Goal: Transaction & Acquisition: Download file/media

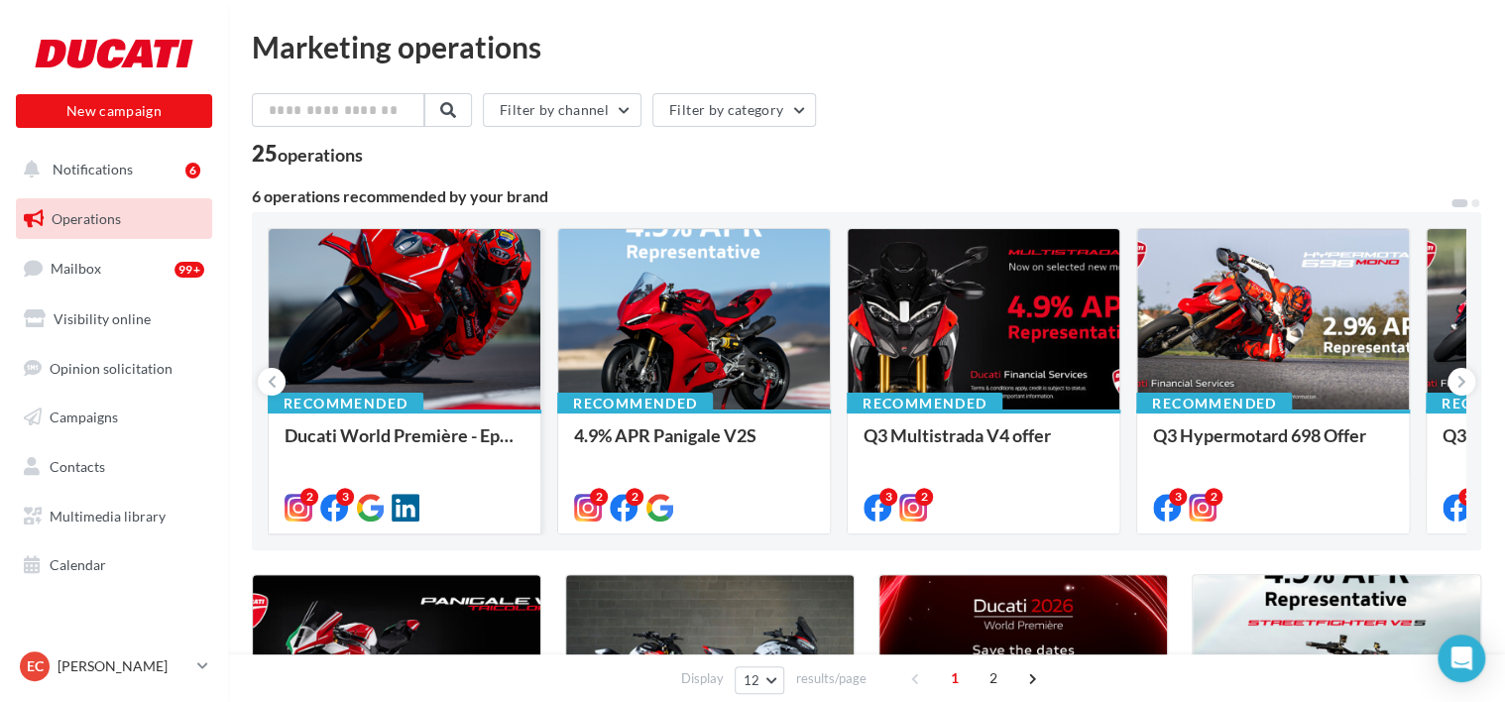
click at [429, 294] on div at bounding box center [405, 320] width 272 height 182
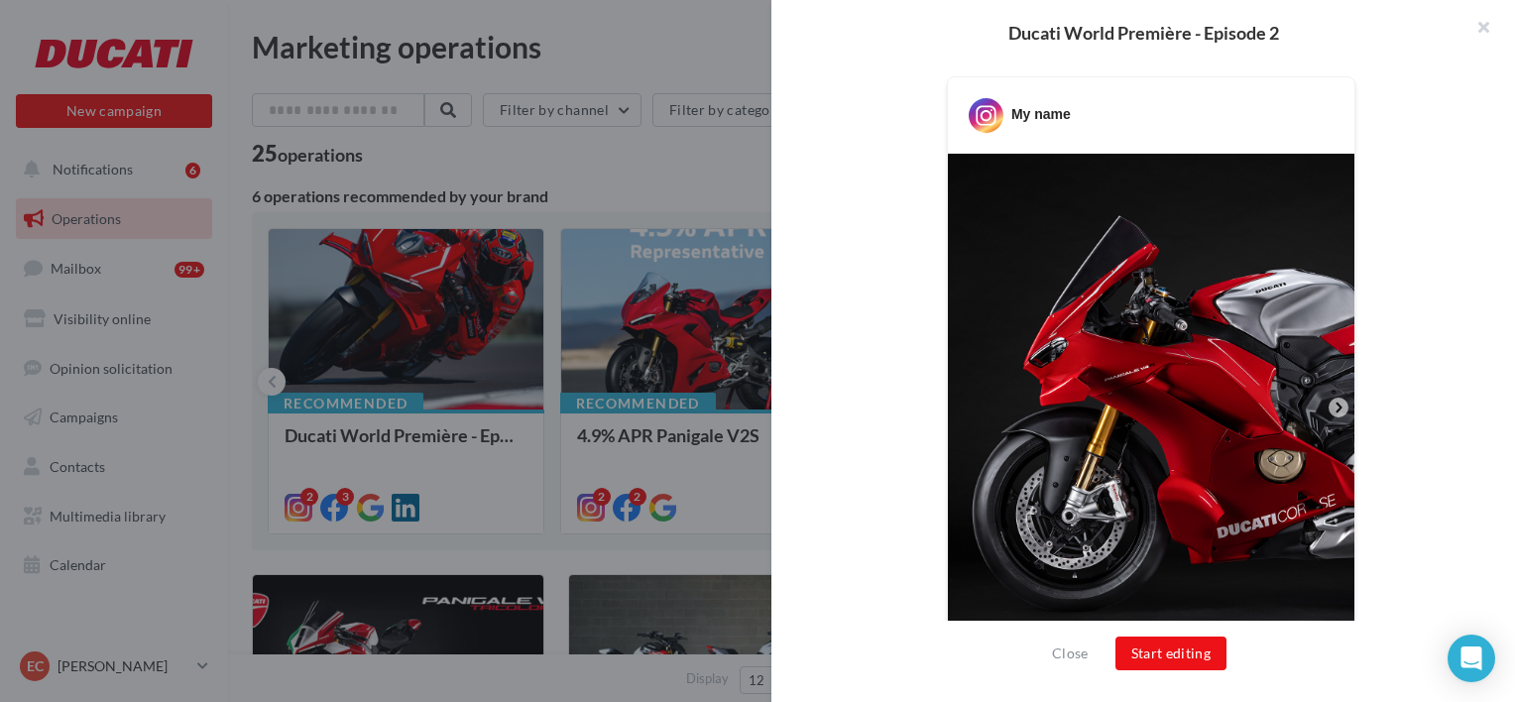
scroll to position [397, 0]
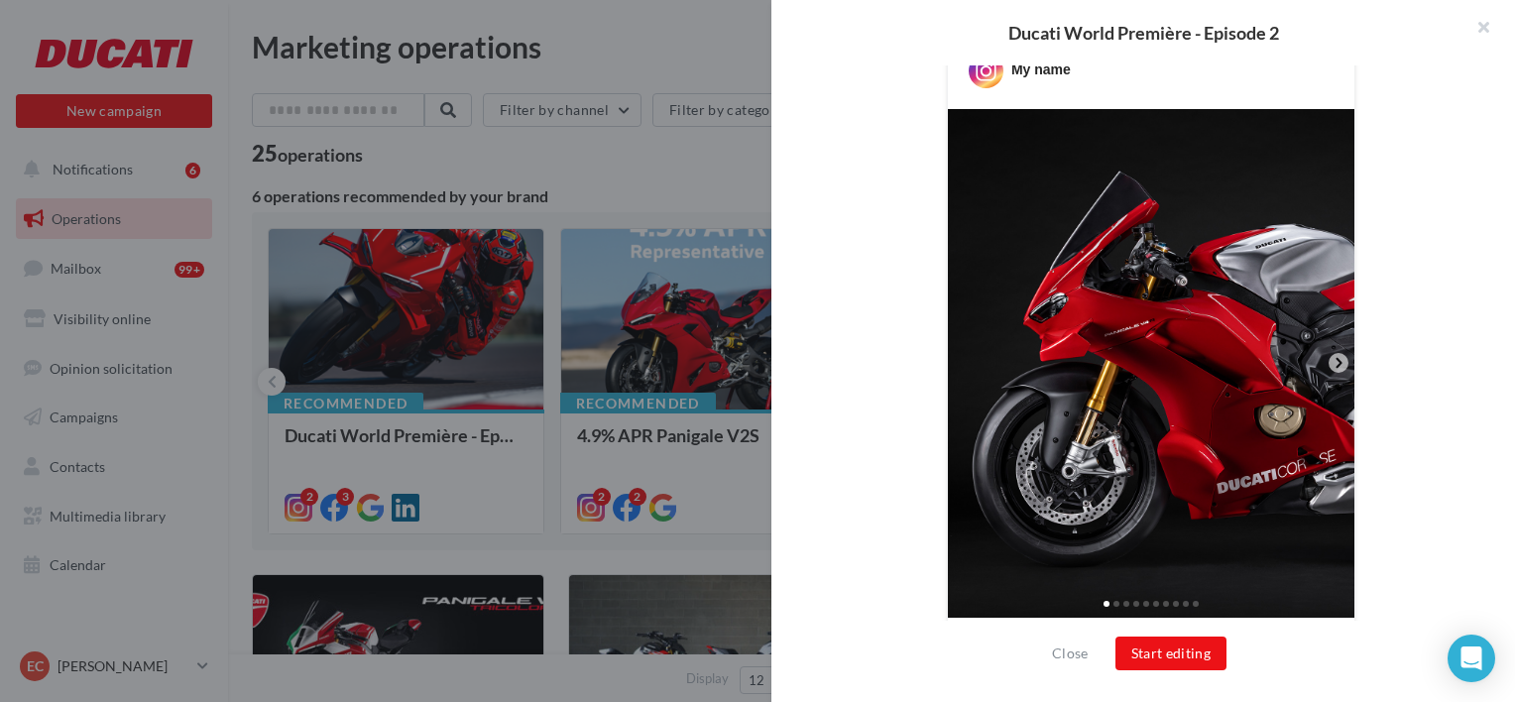
click at [840, 369] on div "My name" at bounding box center [1151, 532] width 633 height 1000
click at [638, 159] on div at bounding box center [757, 351] width 1515 height 702
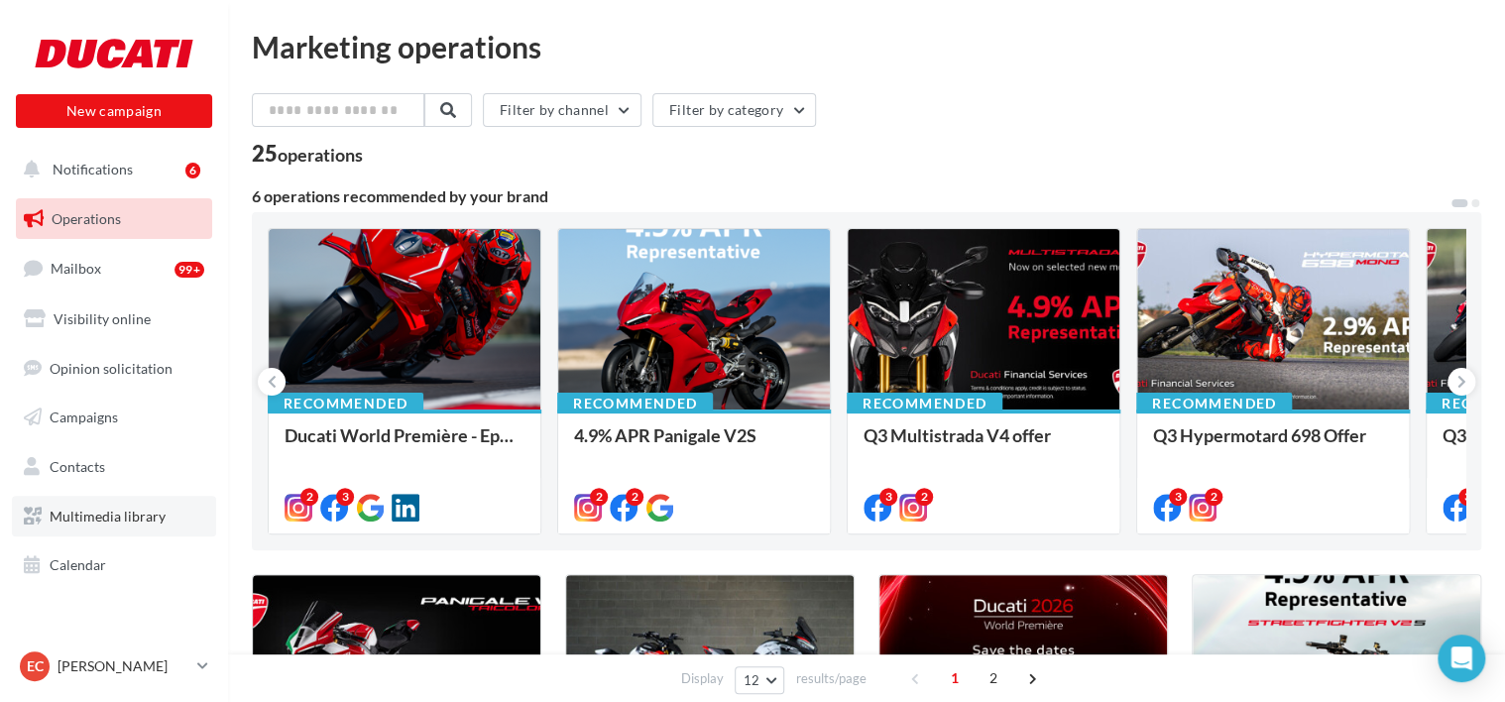
click at [128, 521] on span "Multimedia library" at bounding box center [108, 516] width 116 height 17
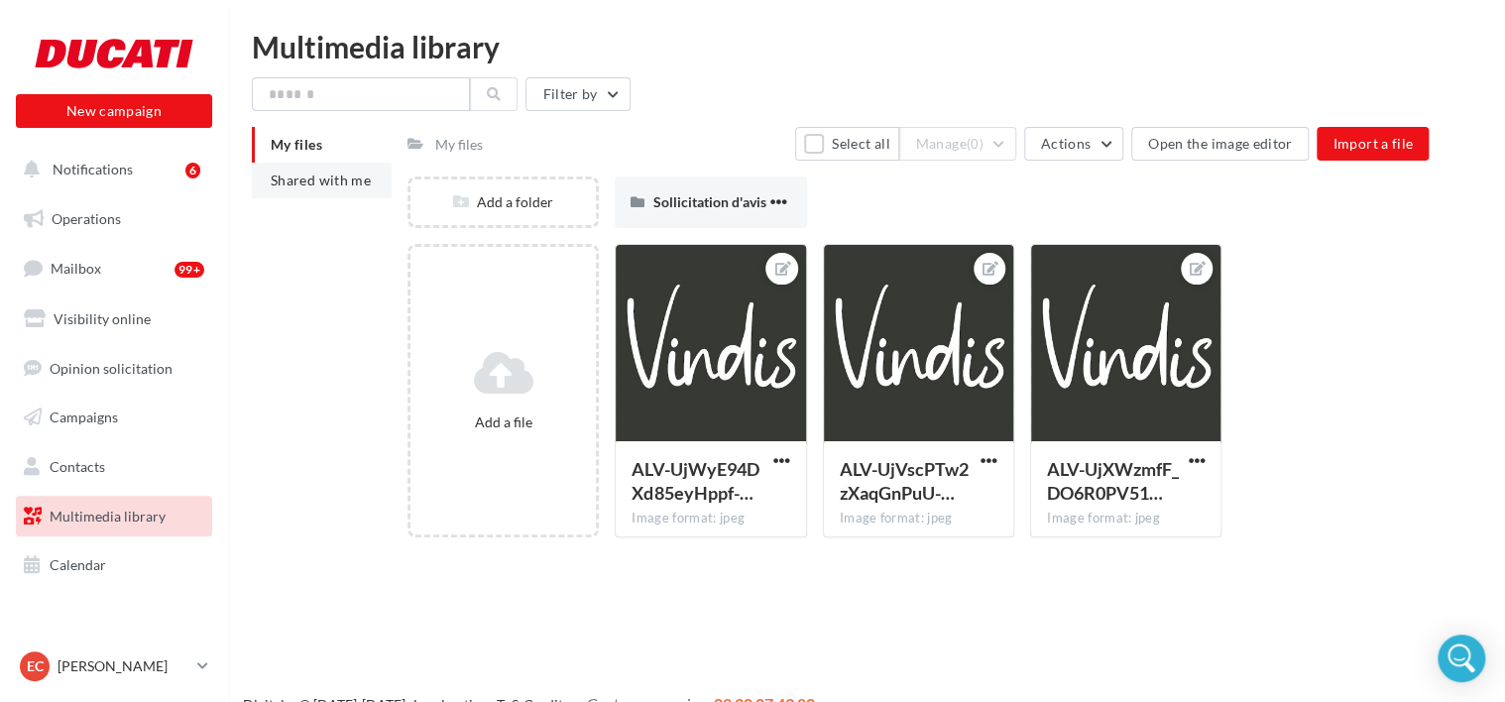
click at [328, 186] on span "Shared with me" at bounding box center [321, 180] width 100 height 17
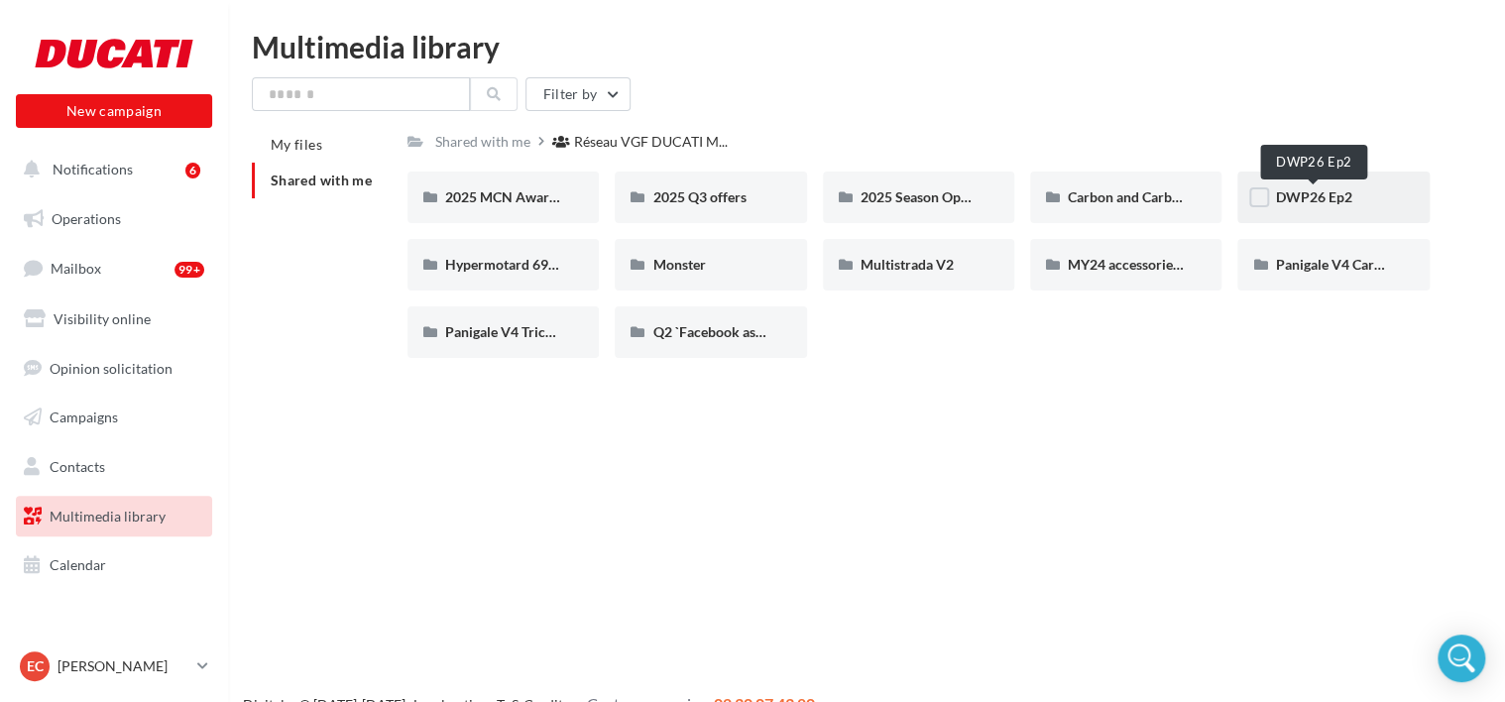
click at [1313, 203] on span "DWP26 Ep2" at bounding box center [1313, 196] width 76 height 17
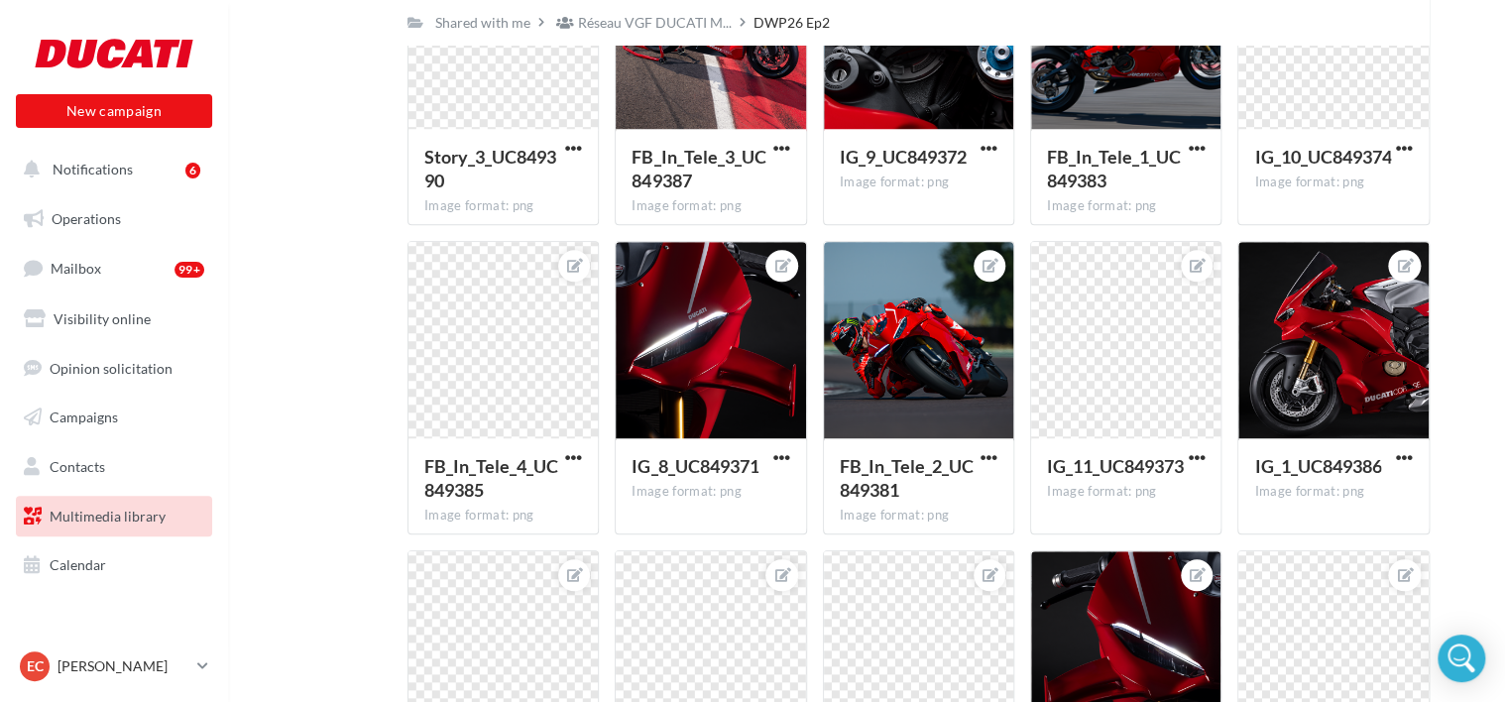
scroll to position [595, 0]
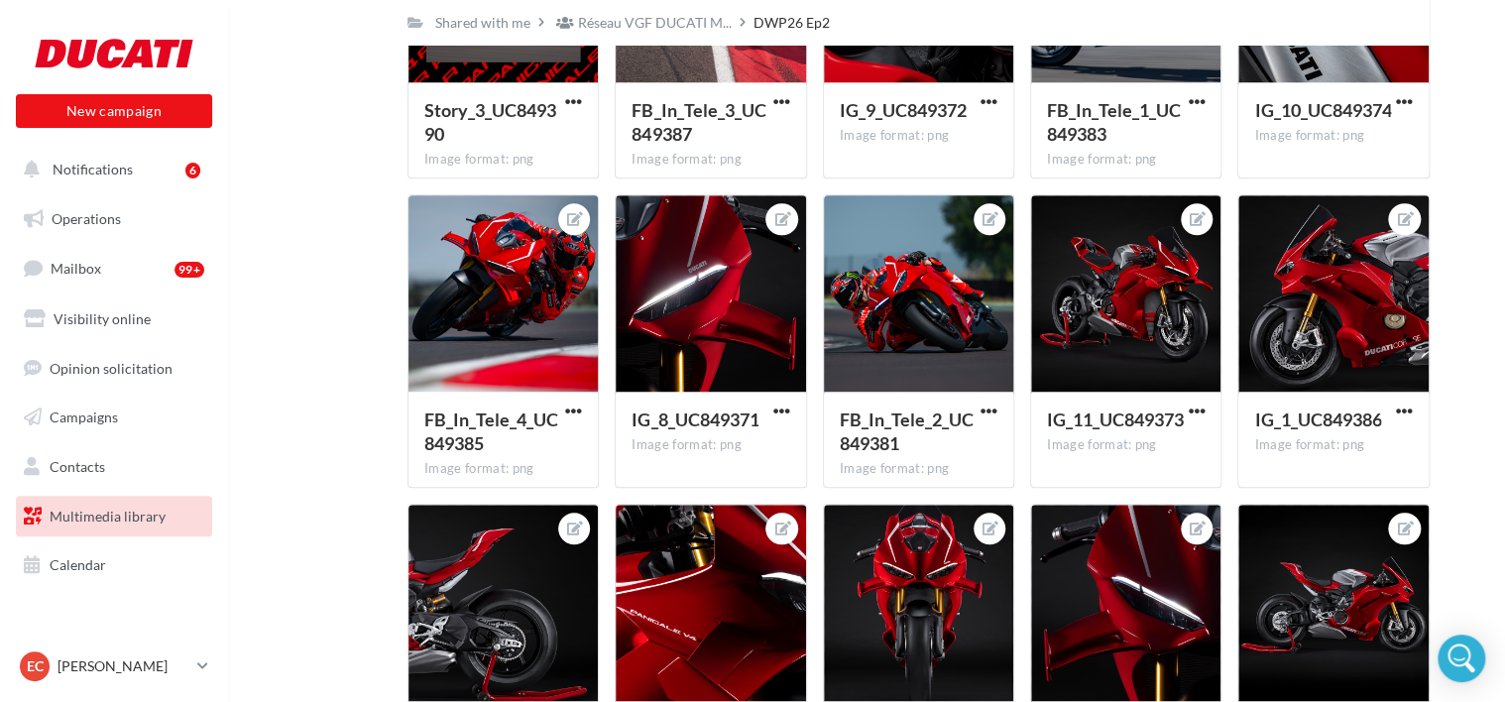
click at [707, 289] on div at bounding box center [710, 294] width 189 height 198
click at [642, 218] on label at bounding box center [642, 221] width 20 height 20
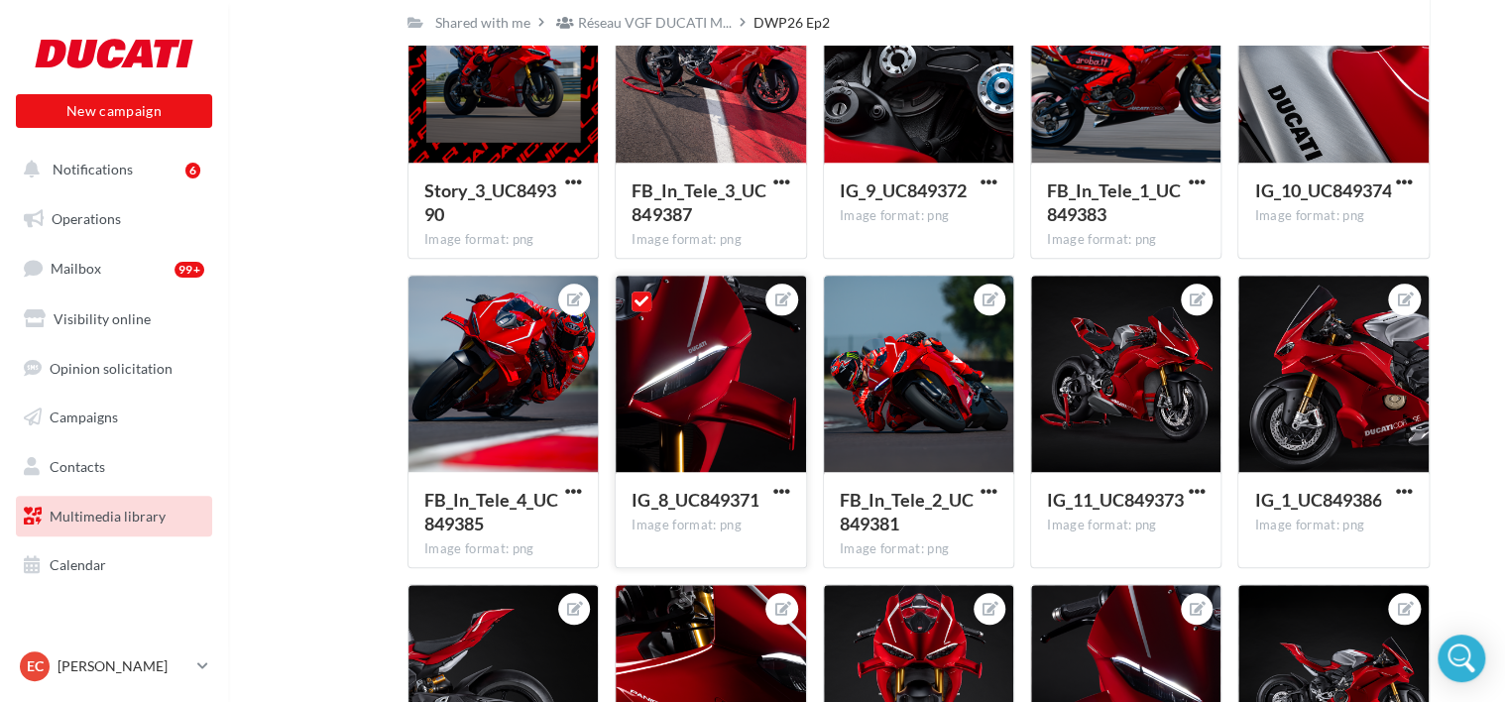
scroll to position [496, 0]
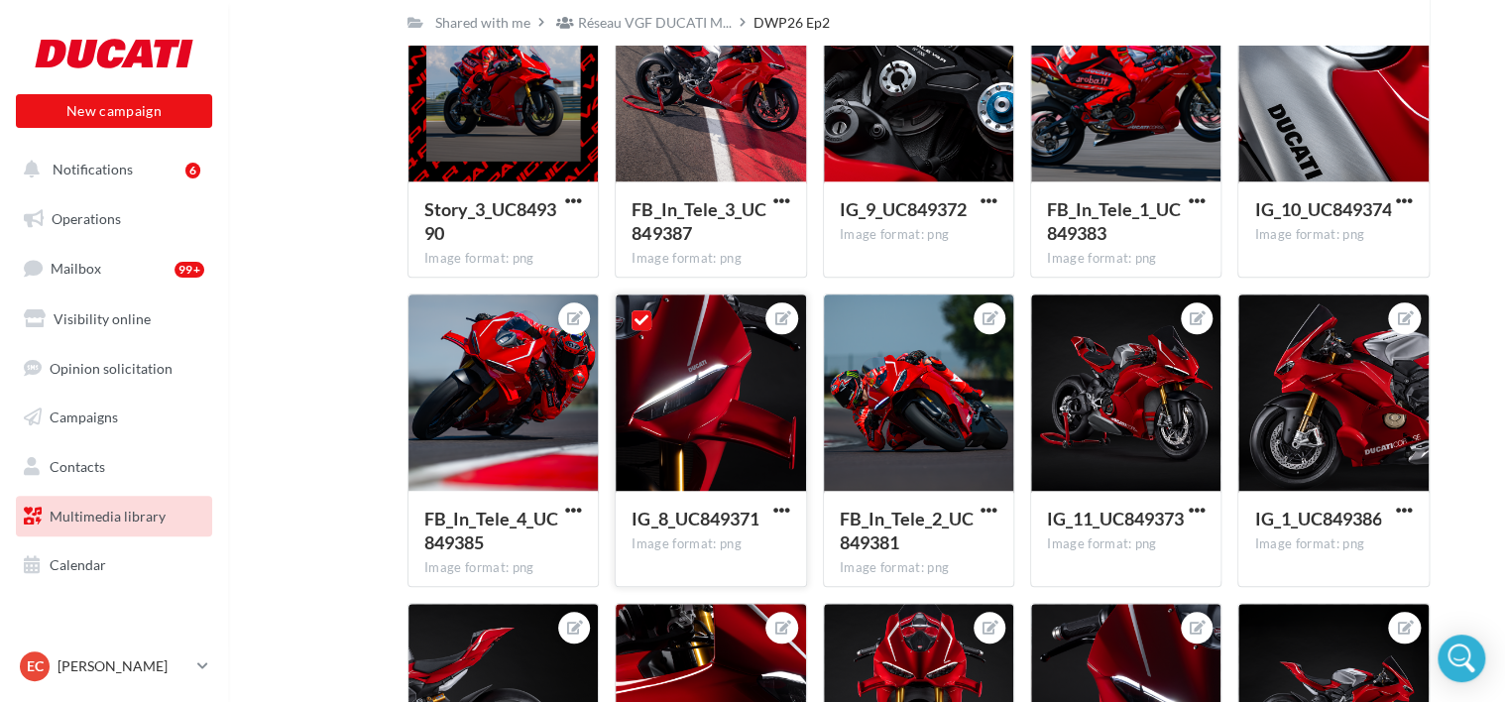
click at [643, 319] on icon at bounding box center [642, 320] width 14 height 14
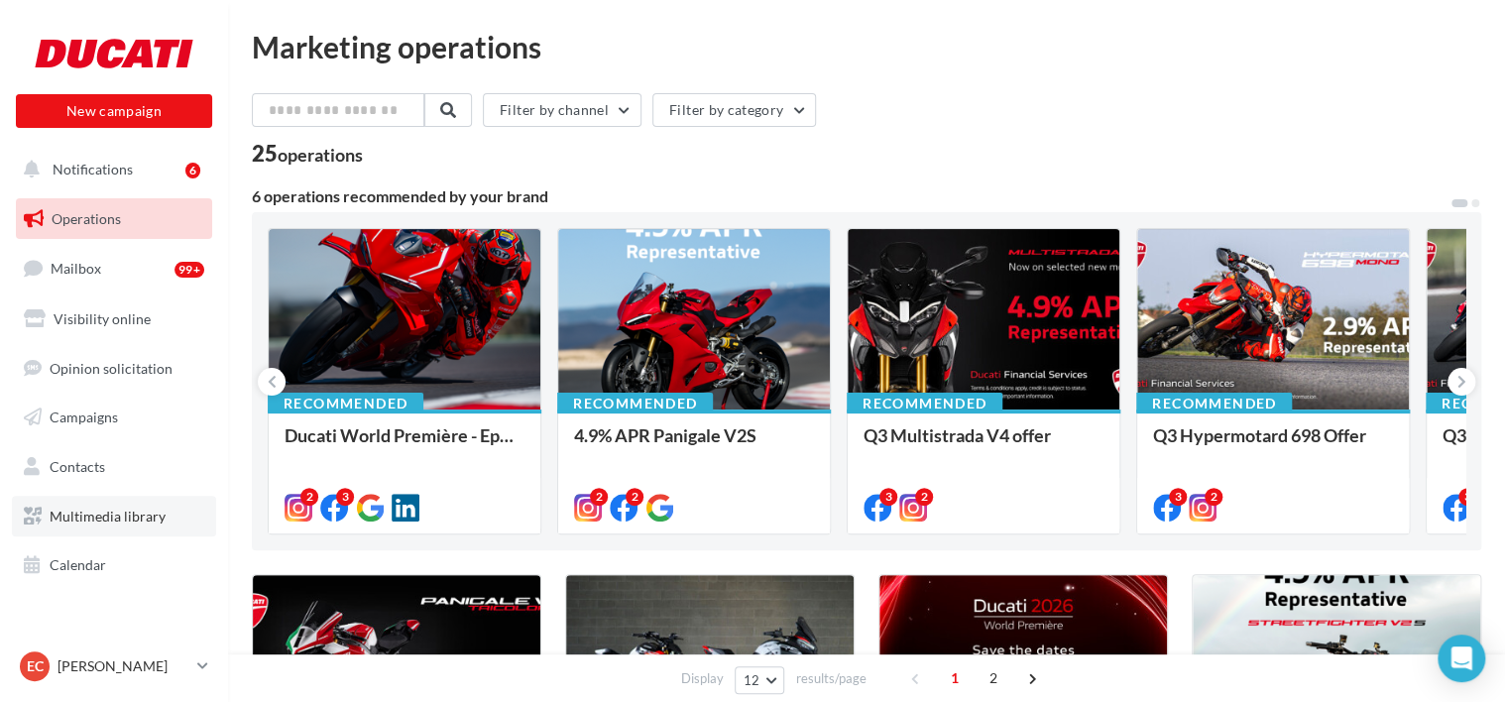
click at [86, 526] on link "Multimedia library" at bounding box center [114, 517] width 204 height 42
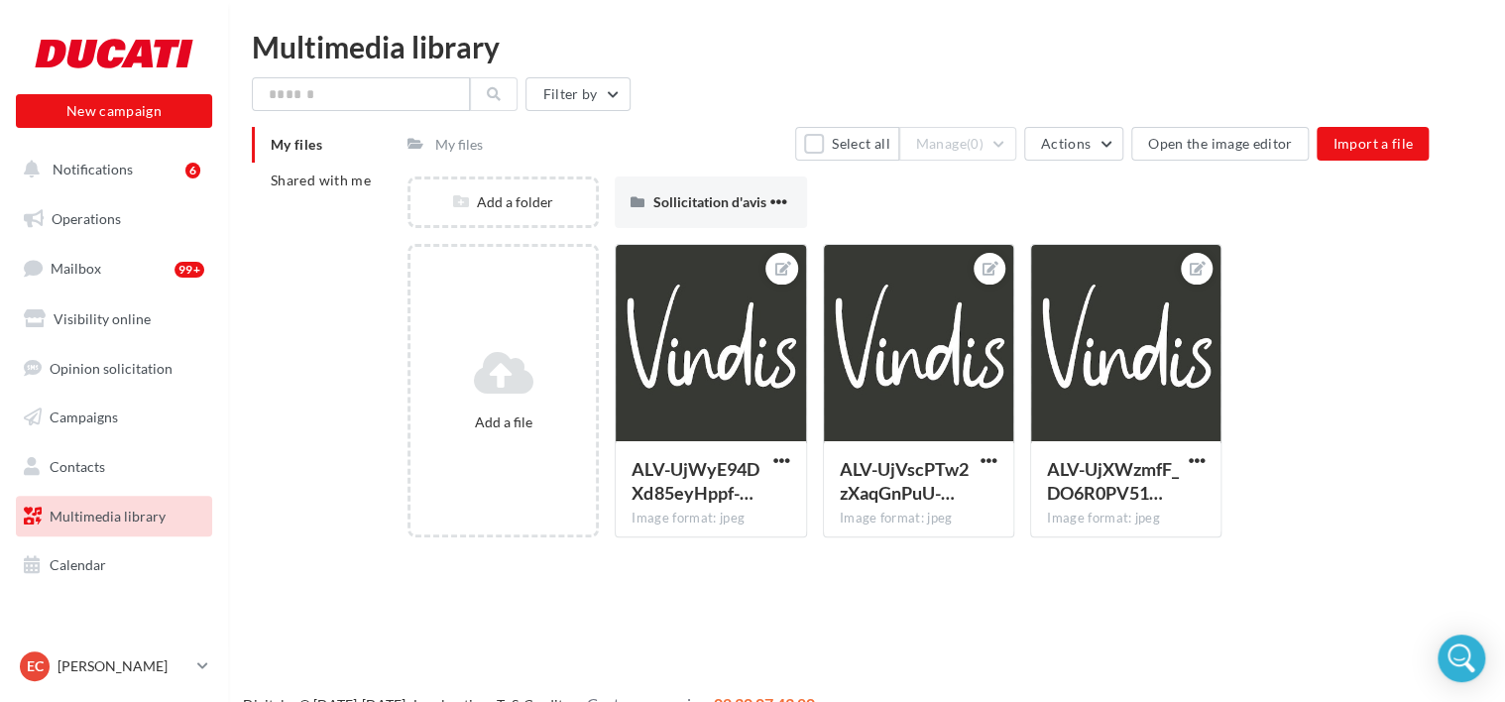
click at [459, 143] on div "My files" at bounding box center [459, 145] width 48 height 20
click at [319, 182] on span "Shared with me" at bounding box center [321, 180] width 100 height 17
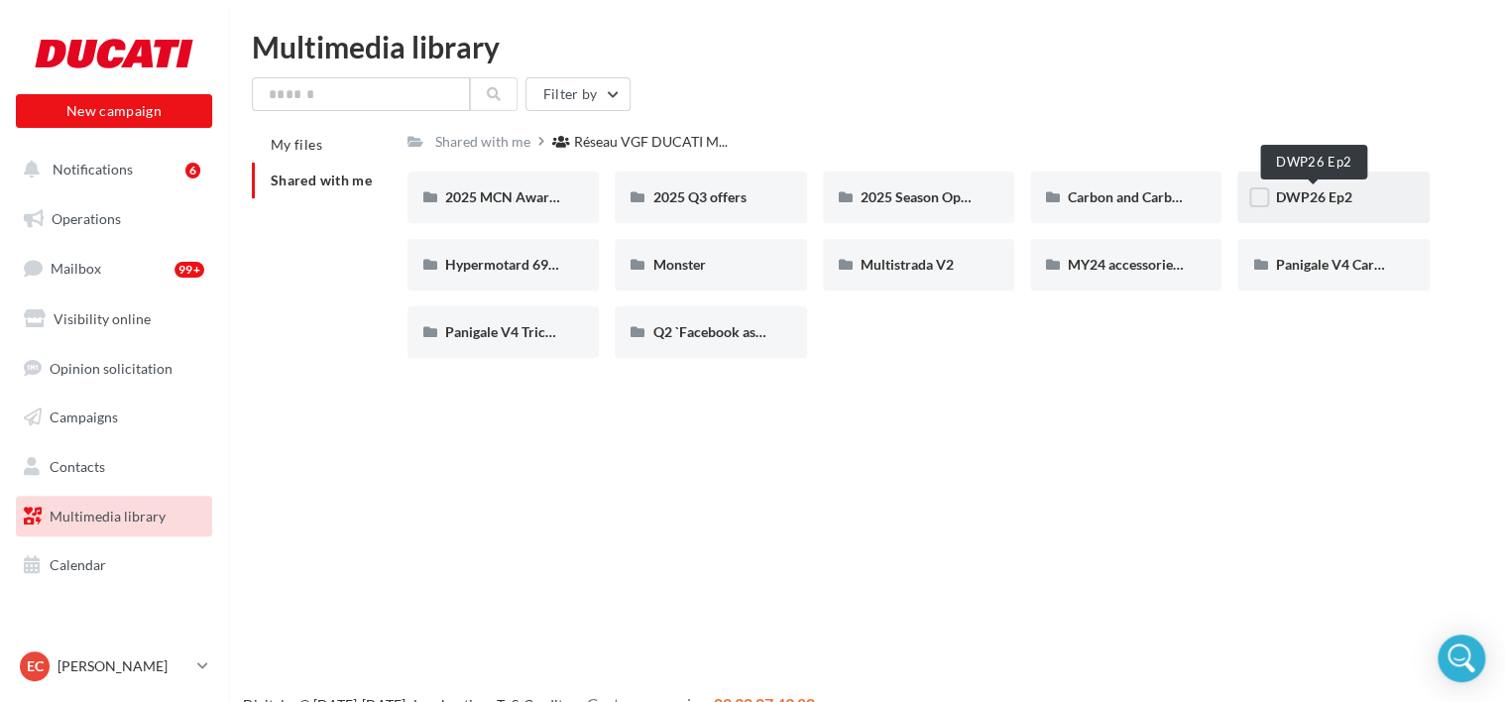
click at [1337, 197] on span "DWP26 Ep2" at bounding box center [1313, 196] width 76 height 17
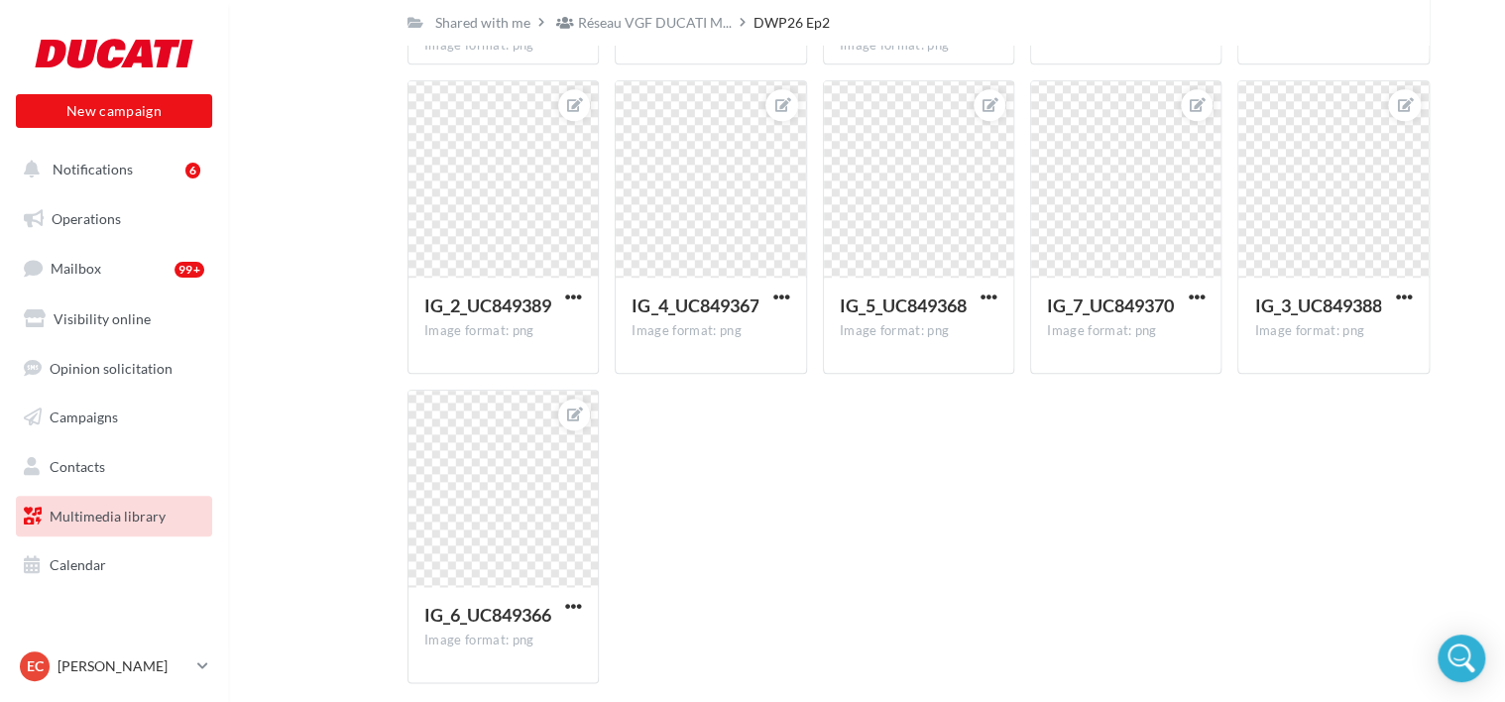
scroll to position [1067, 0]
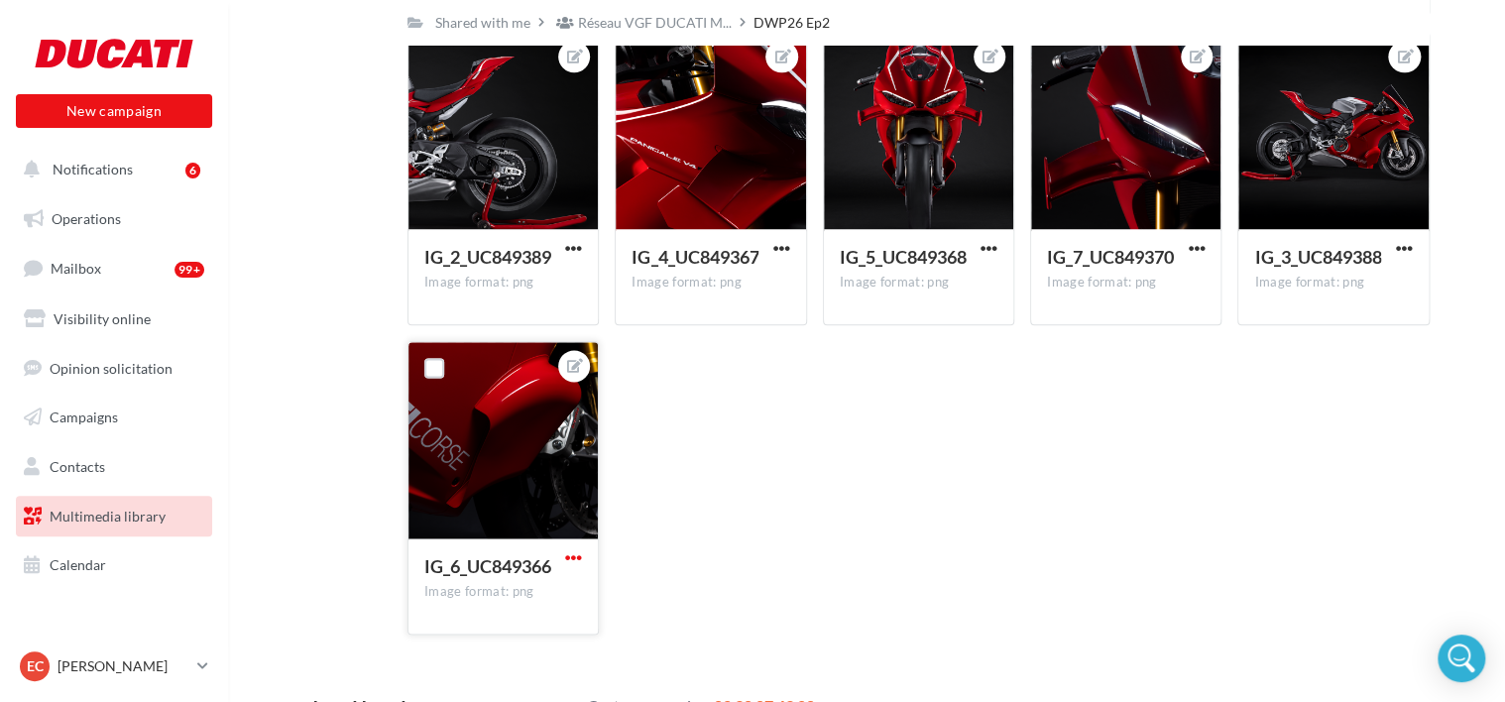
click at [576, 553] on span "button" at bounding box center [573, 557] width 17 height 17
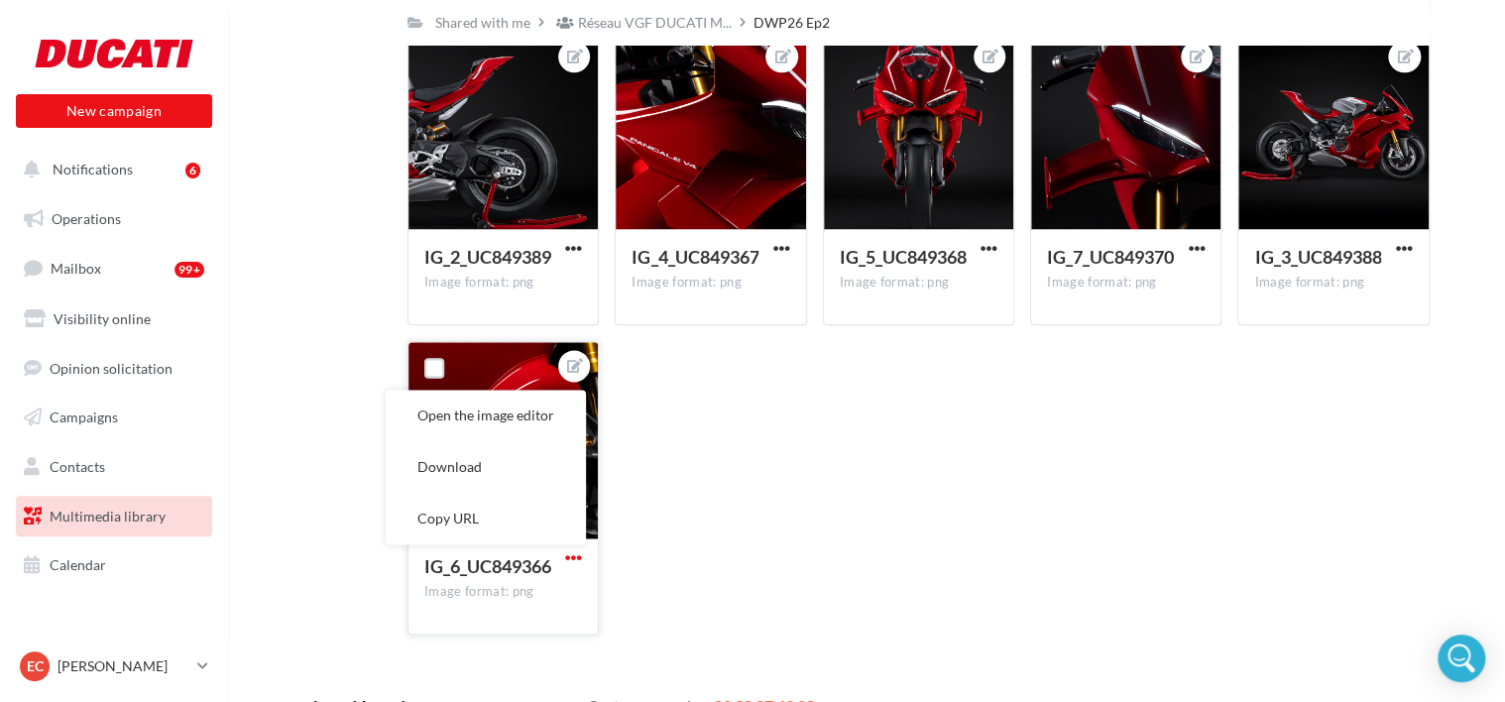
click at [576, 553] on span "button" at bounding box center [573, 557] width 17 height 17
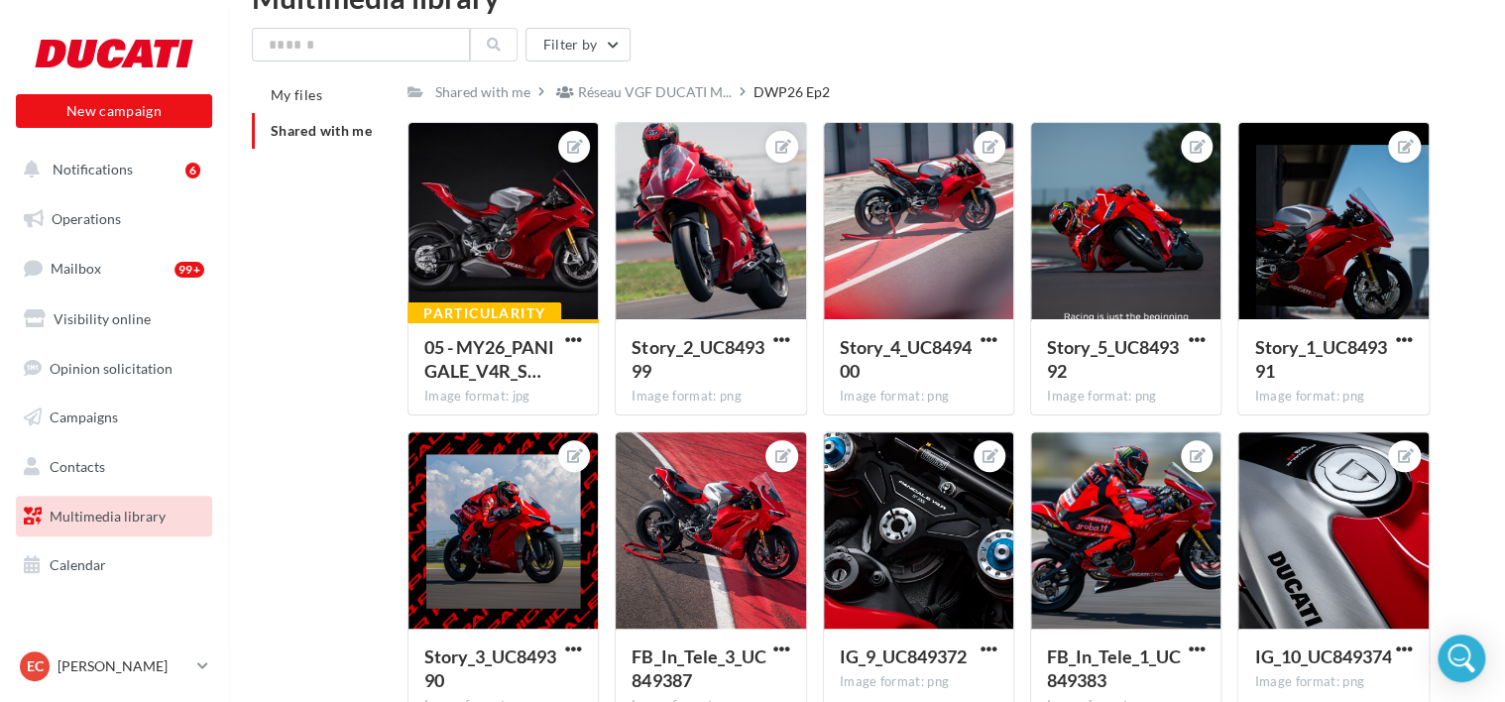
scroll to position [0, 0]
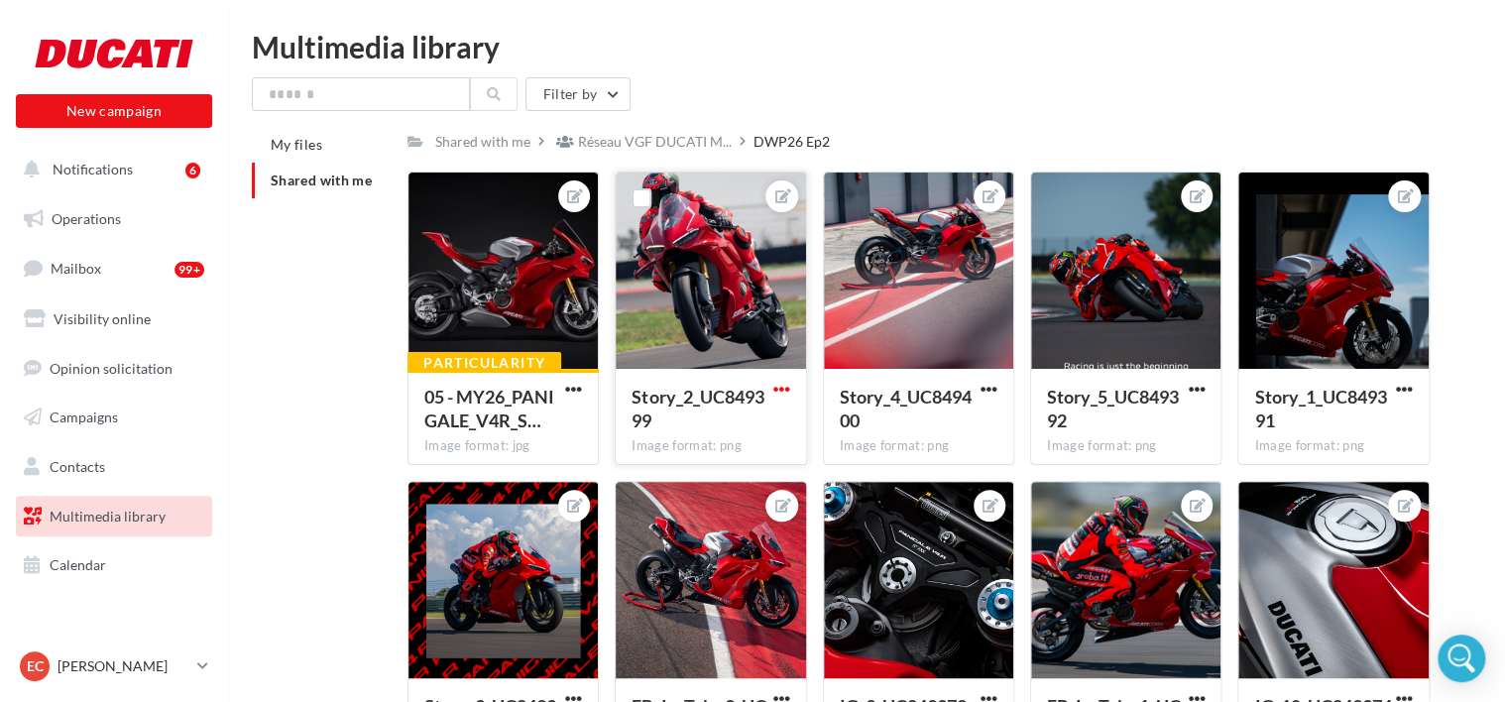
click at [780, 390] on span "button" at bounding box center [782, 389] width 17 height 17
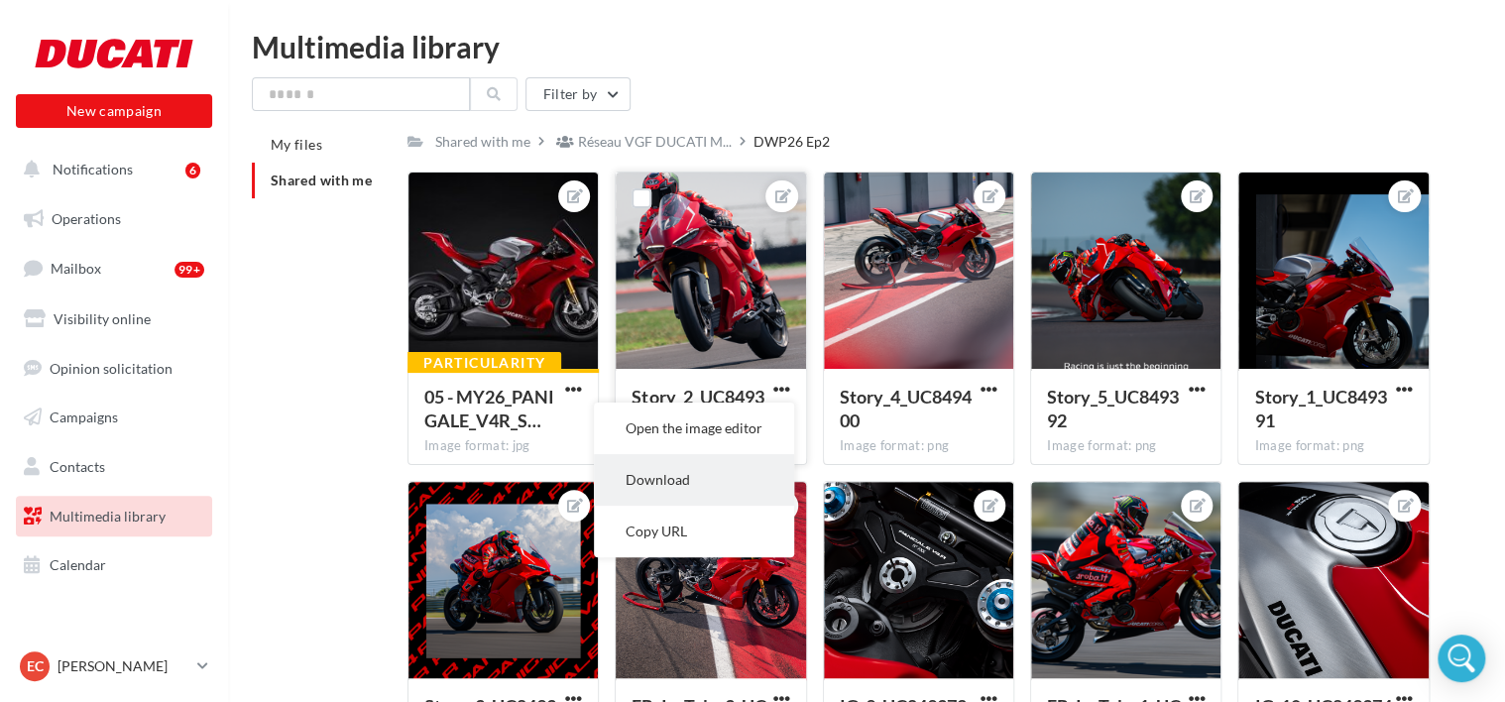
click at [717, 485] on button "Download" at bounding box center [694, 480] width 200 height 52
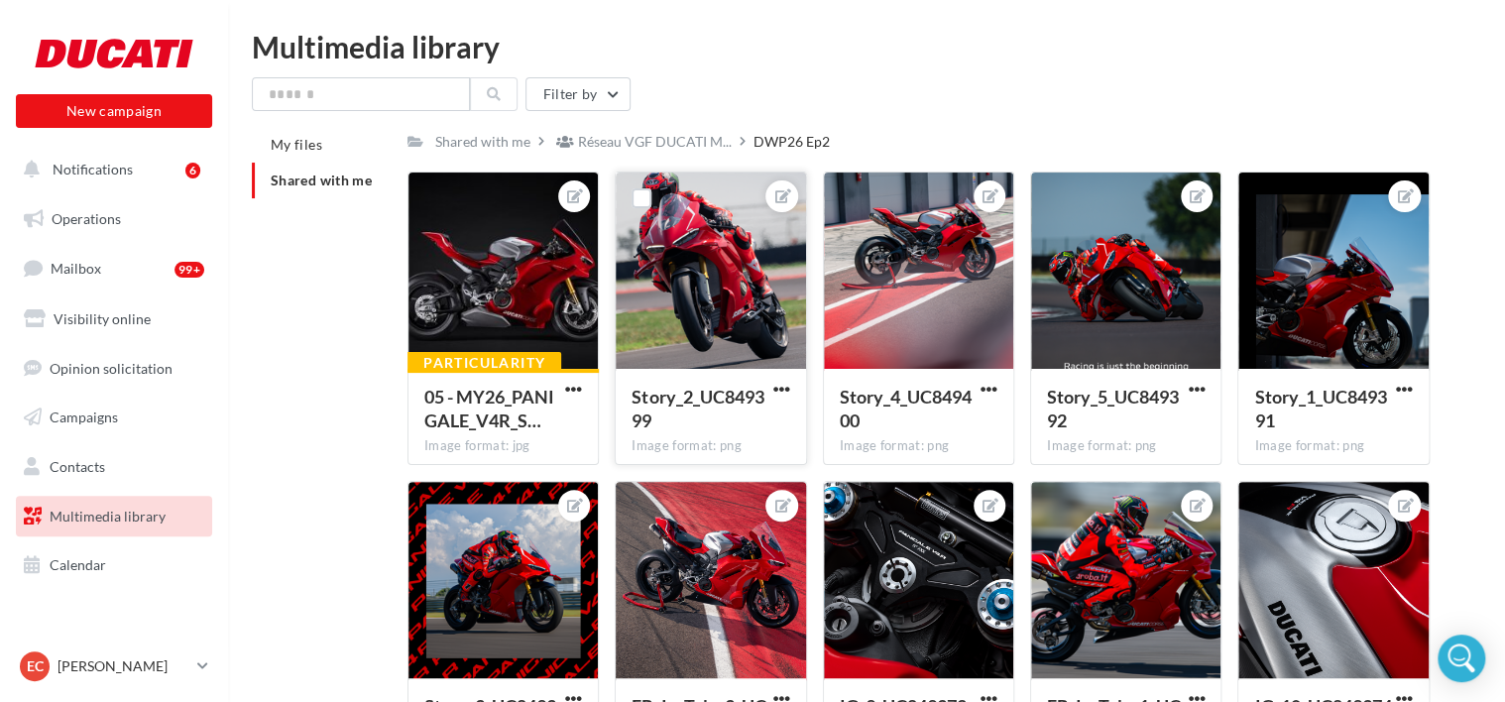
click at [107, 508] on span "Multimedia library" at bounding box center [108, 516] width 116 height 17
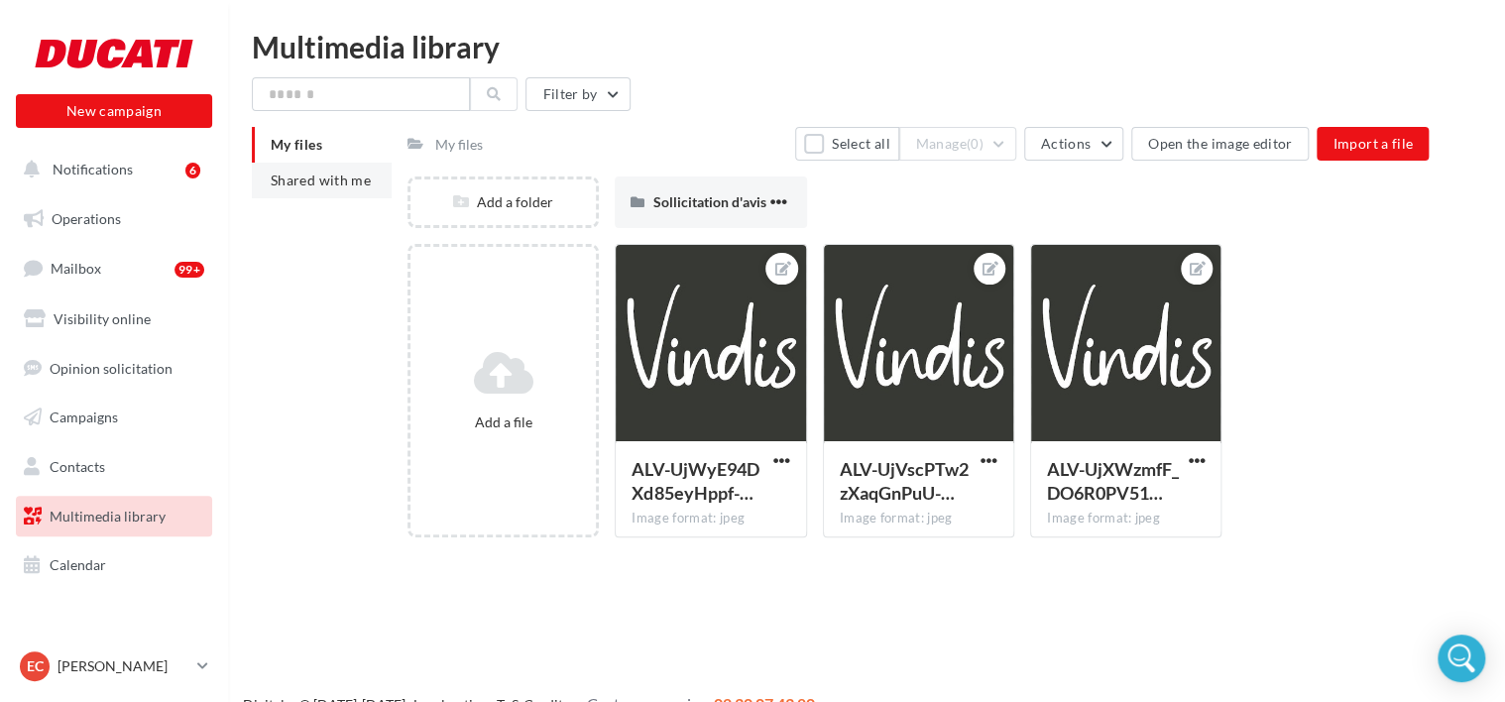
click at [332, 175] on span "Shared with me" at bounding box center [321, 180] width 100 height 17
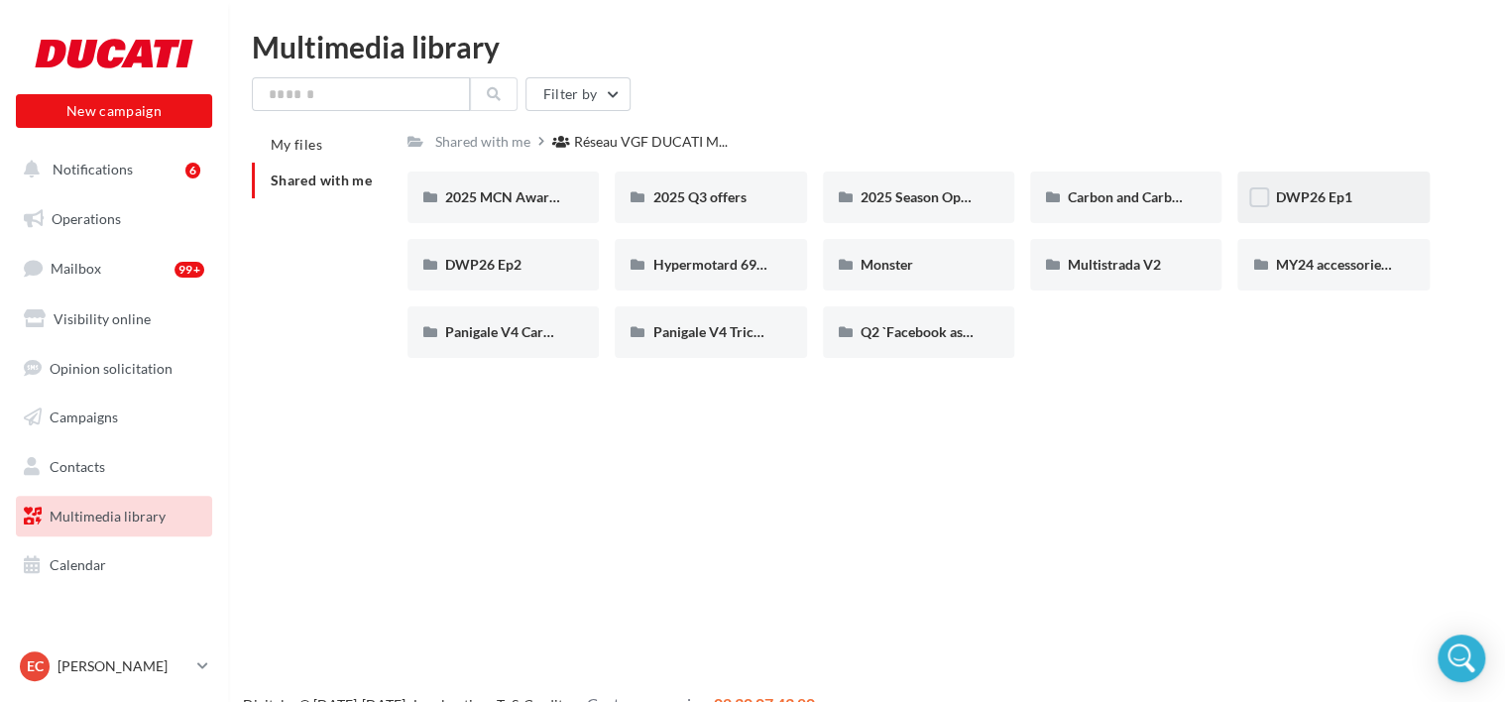
click at [1317, 186] on div "DWP26 Ep1" at bounding box center [1333, 198] width 191 height 52
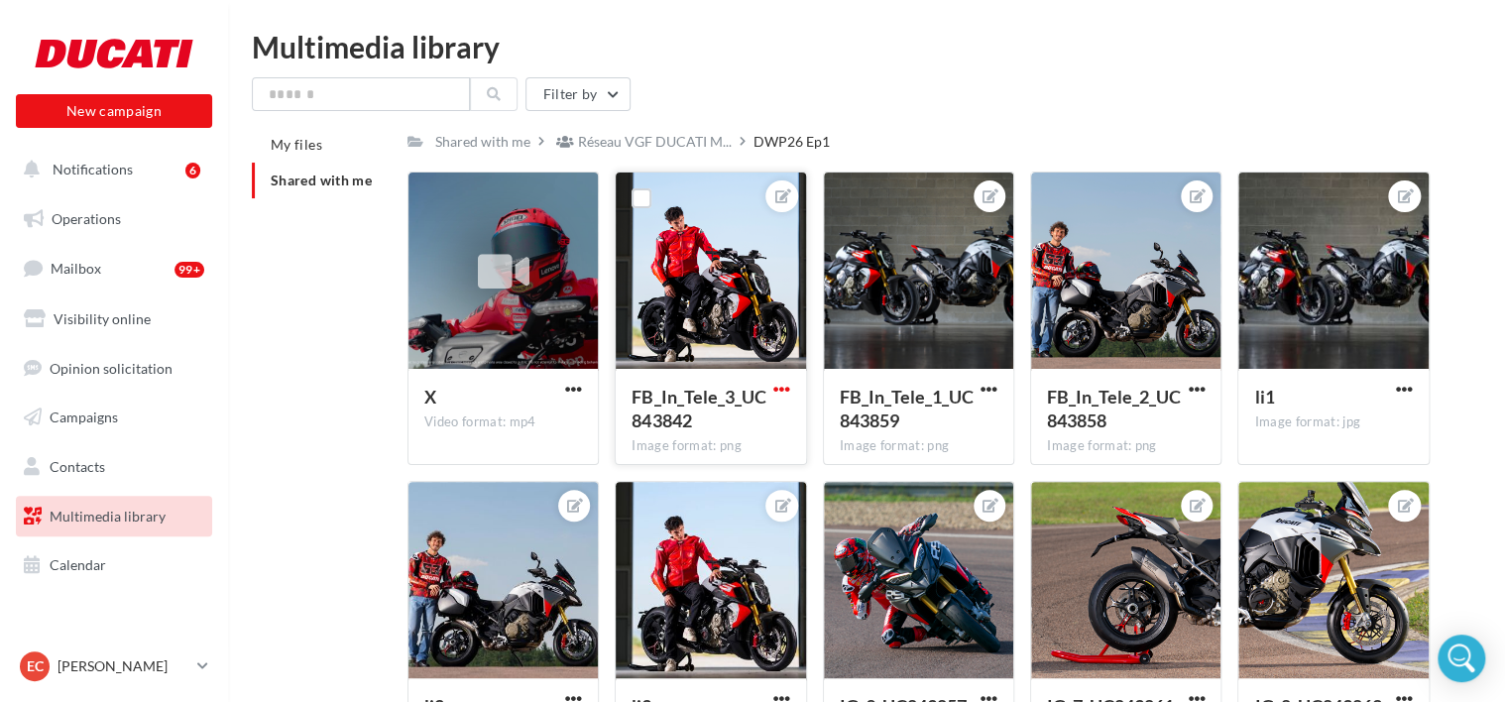
click at [789, 384] on button "button" at bounding box center [782, 391] width 25 height 20
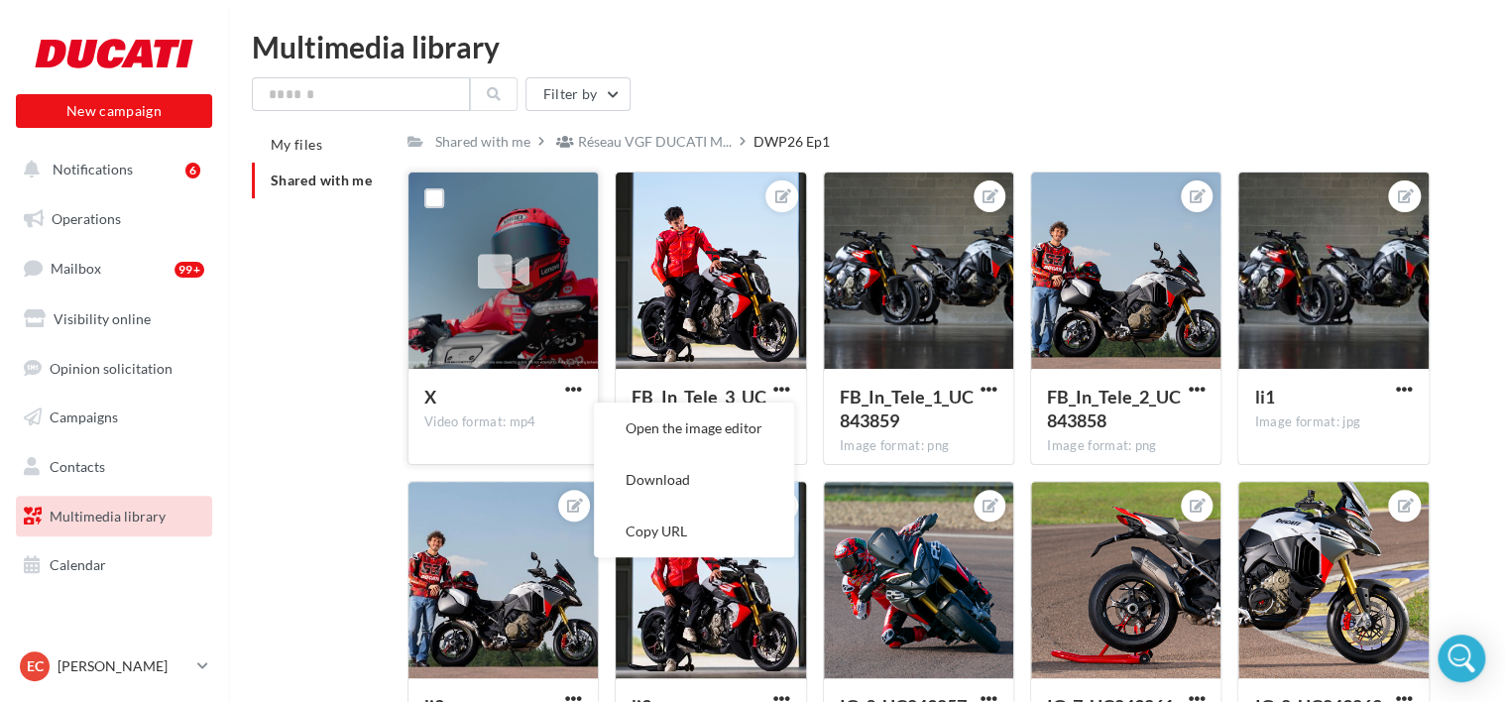
click at [436, 198] on label at bounding box center [434, 198] width 20 height 20
click at [636, 200] on label at bounding box center [642, 198] width 20 height 20
click at [842, 194] on label at bounding box center [850, 198] width 20 height 20
click at [998, 388] on button "button" at bounding box center [989, 391] width 25 height 20
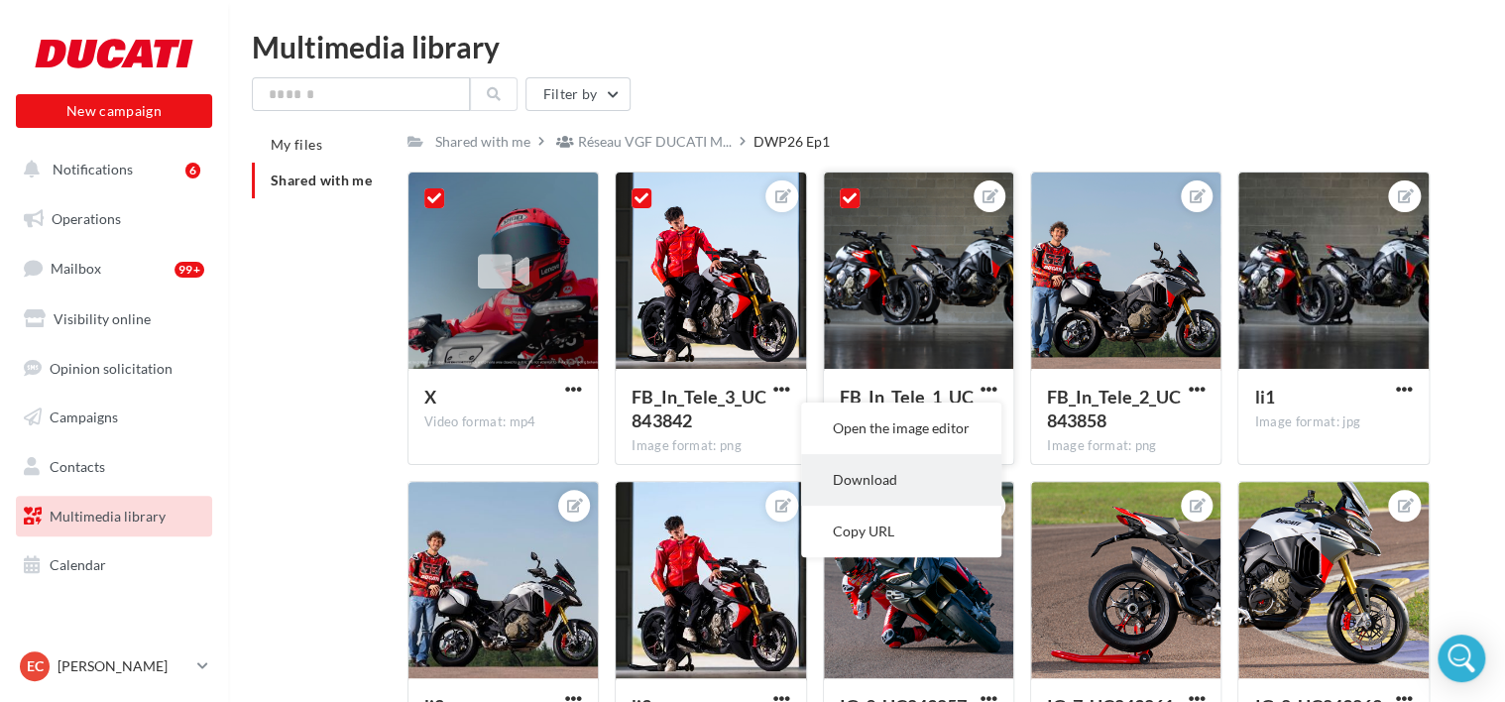
click at [898, 474] on button "Download" at bounding box center [901, 480] width 200 height 52
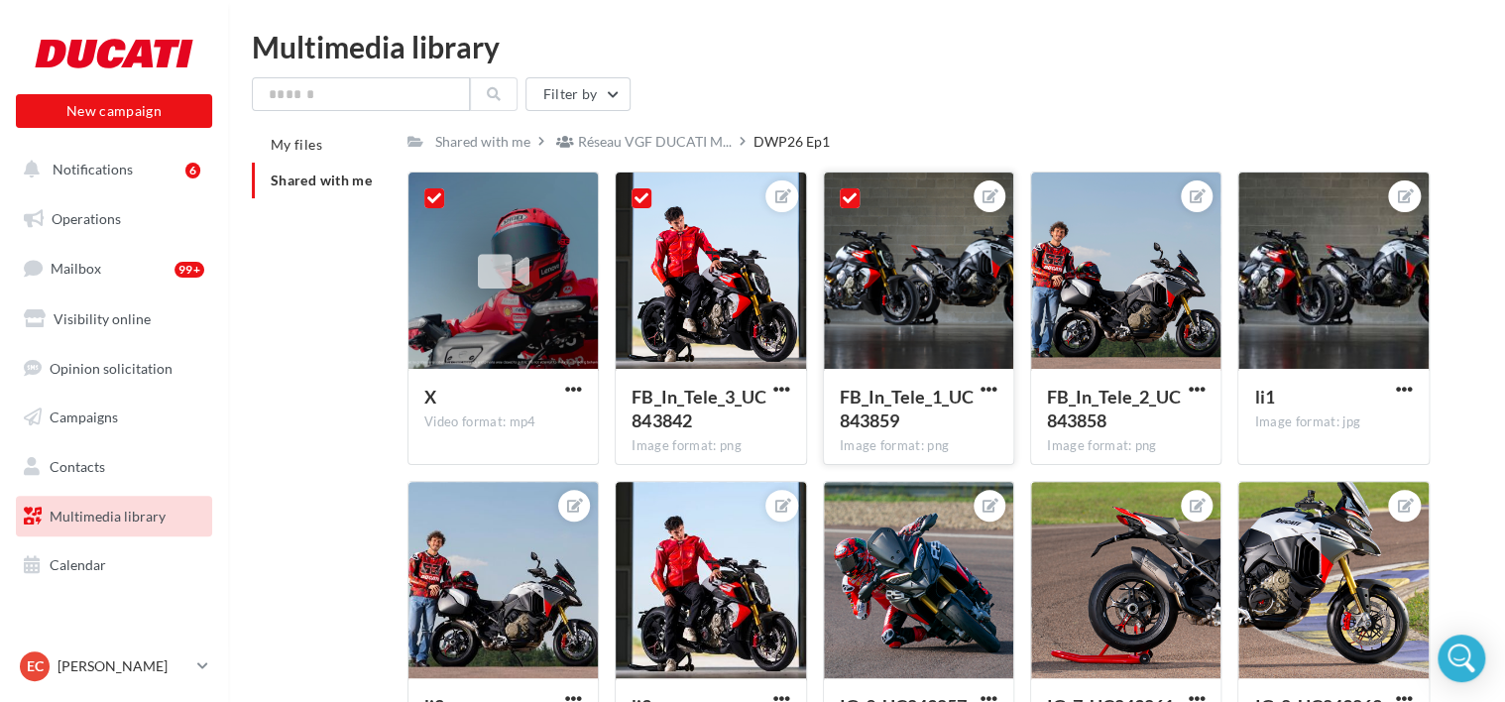
click at [845, 198] on icon at bounding box center [850, 198] width 14 height 14
click at [639, 203] on icon at bounding box center [642, 198] width 14 height 14
click at [434, 202] on icon at bounding box center [434, 198] width 14 height 14
drag, startPoint x: 758, startPoint y: 140, endPoint x: 832, endPoint y: 151, distance: 75.2
click at [832, 151] on div "DWP26 Ep1" at bounding box center [796, 140] width 84 height 21
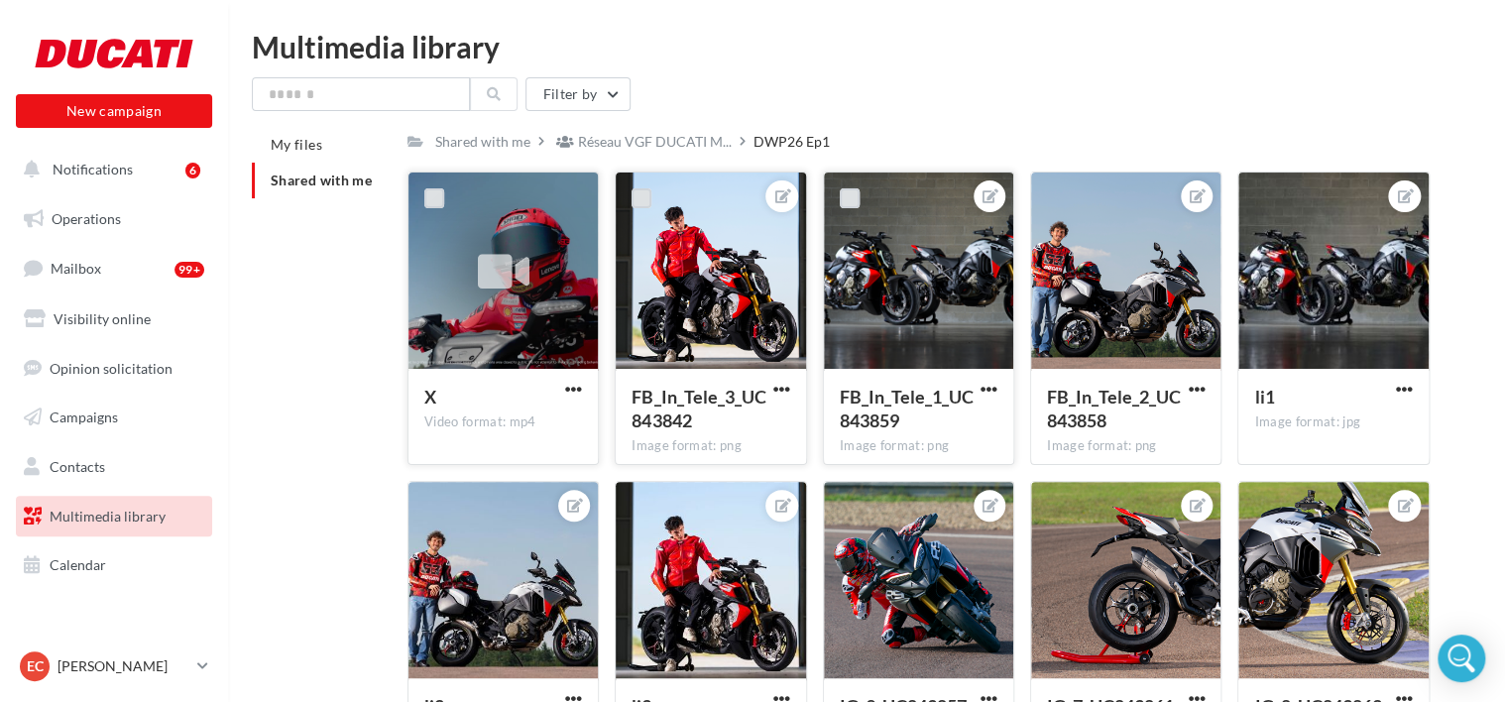
copy div "DWP26 Ep1"
